Goal: Transaction & Acquisition: Purchase product/service

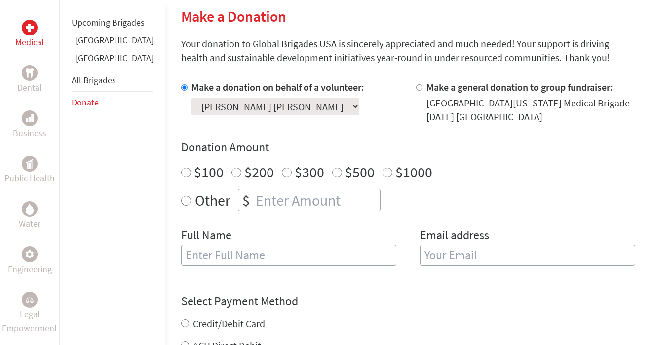
radio input "true"
click at [254, 202] on input "number" at bounding box center [317, 200] width 126 height 22
type input "250.00"
click at [216, 262] on input "text" at bounding box center [288, 255] width 215 height 21
type input "[PERSON_NAME]"
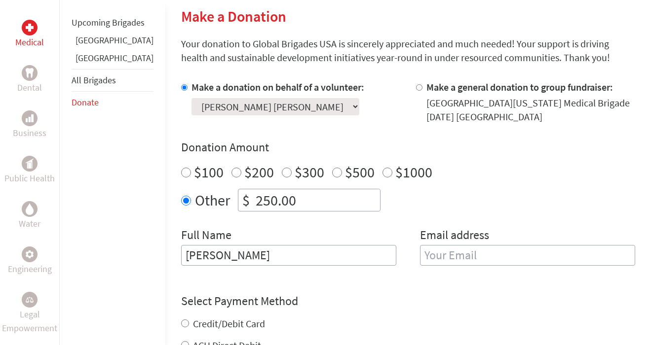
type input "[EMAIL_ADDRESS][DOMAIN_NAME]"
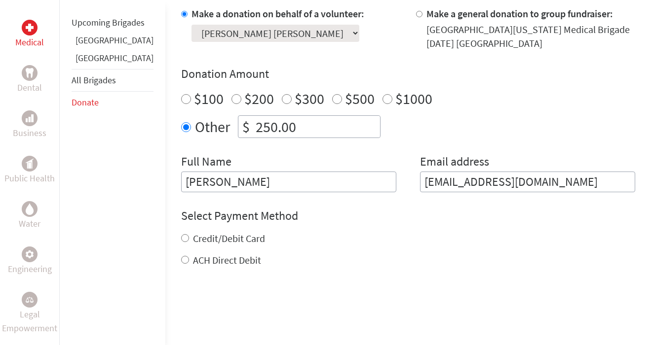
scroll to position [316, 0]
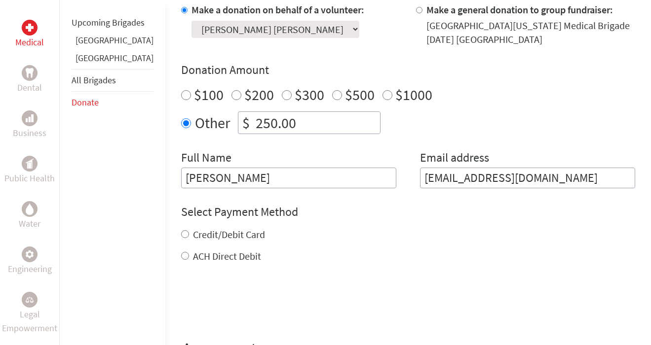
click at [181, 234] on input "Credit/Debit Card" at bounding box center [185, 234] width 8 height 8
radio input "true"
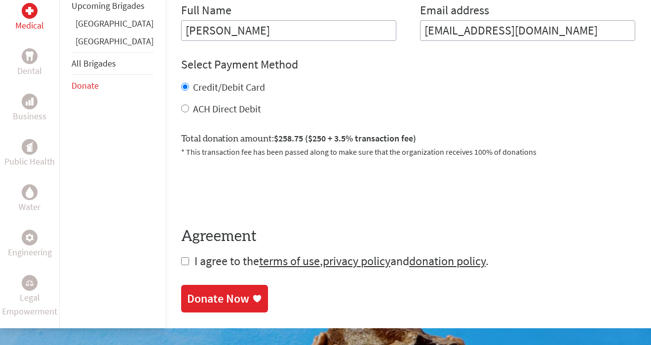
scroll to position [466, 0]
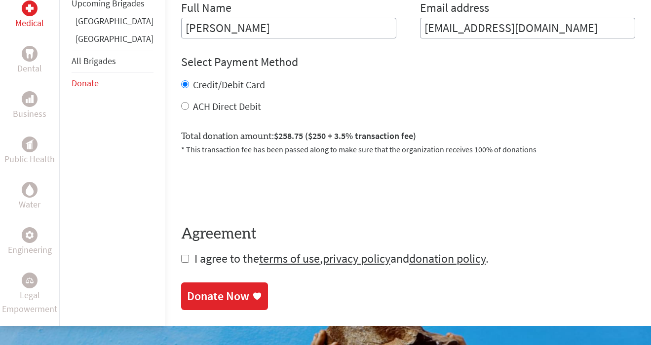
click at [181, 260] on input "checkbox" at bounding box center [185, 259] width 8 height 8
checkbox input "true"
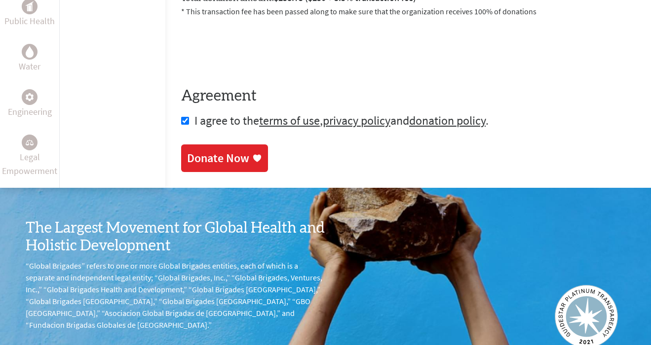
scroll to position [606, 0]
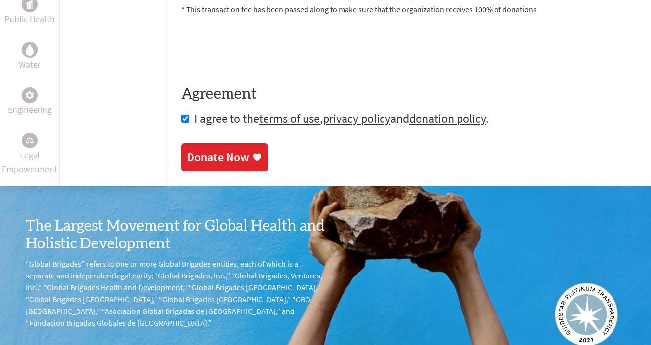
click at [187, 161] on div "Donate Now" at bounding box center [218, 157] width 62 height 16
